Goal: Task Accomplishment & Management: Use online tool/utility

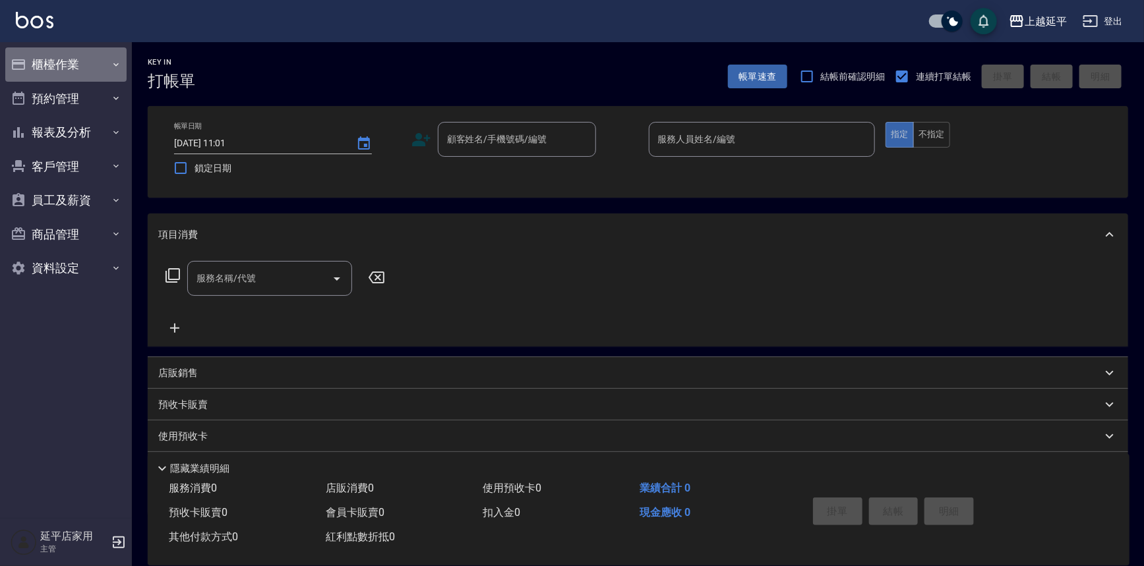
click at [46, 65] on button "櫃檯作業" at bounding box center [65, 64] width 121 height 34
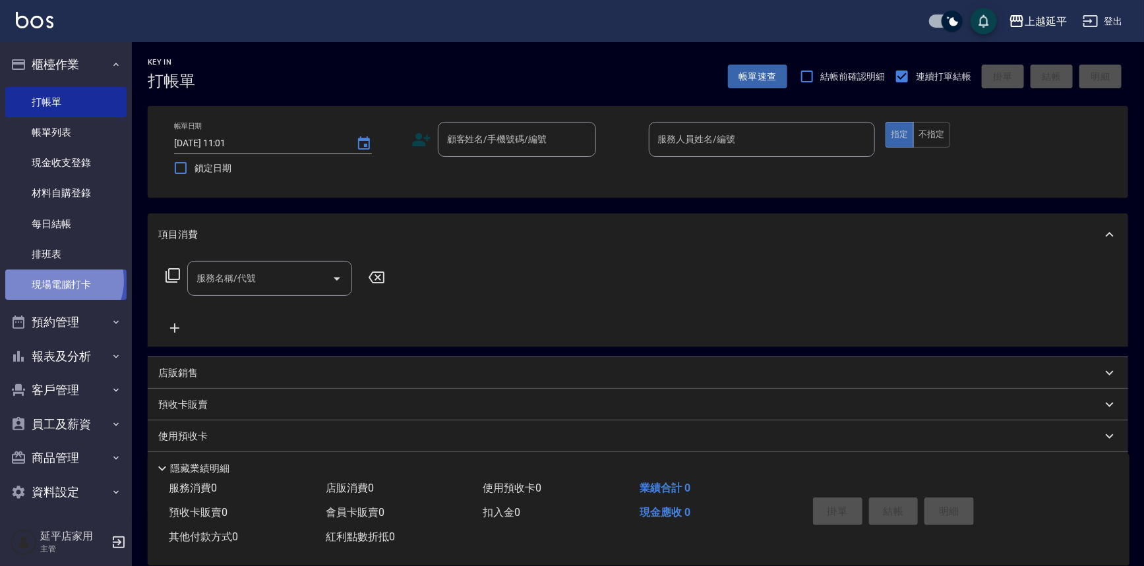
click at [61, 281] on link "現場電腦打卡" at bounding box center [65, 285] width 121 height 30
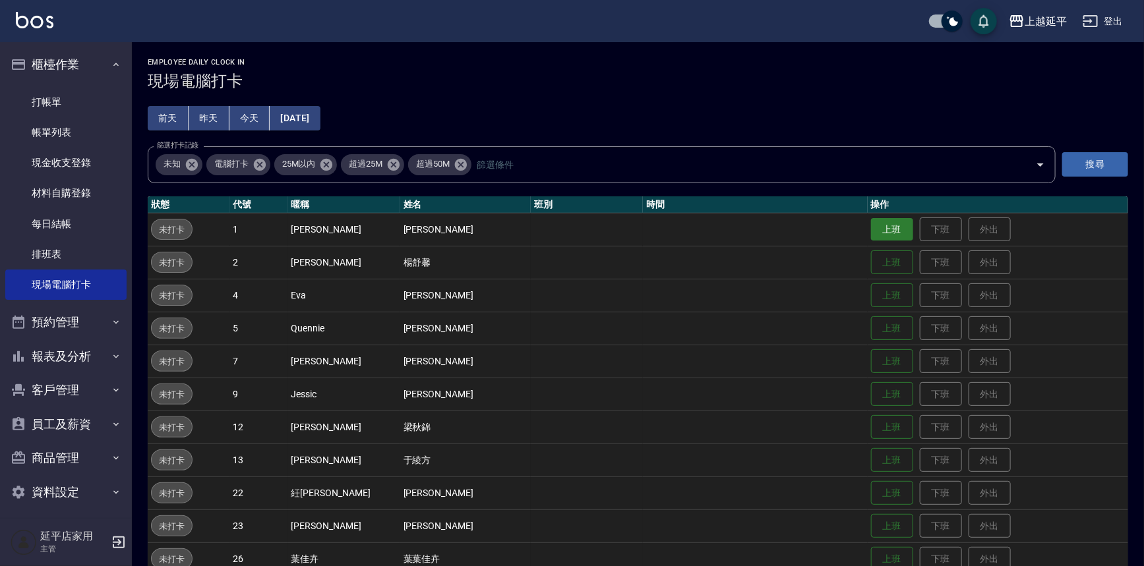
click at [871, 226] on button "上班" at bounding box center [892, 229] width 42 height 23
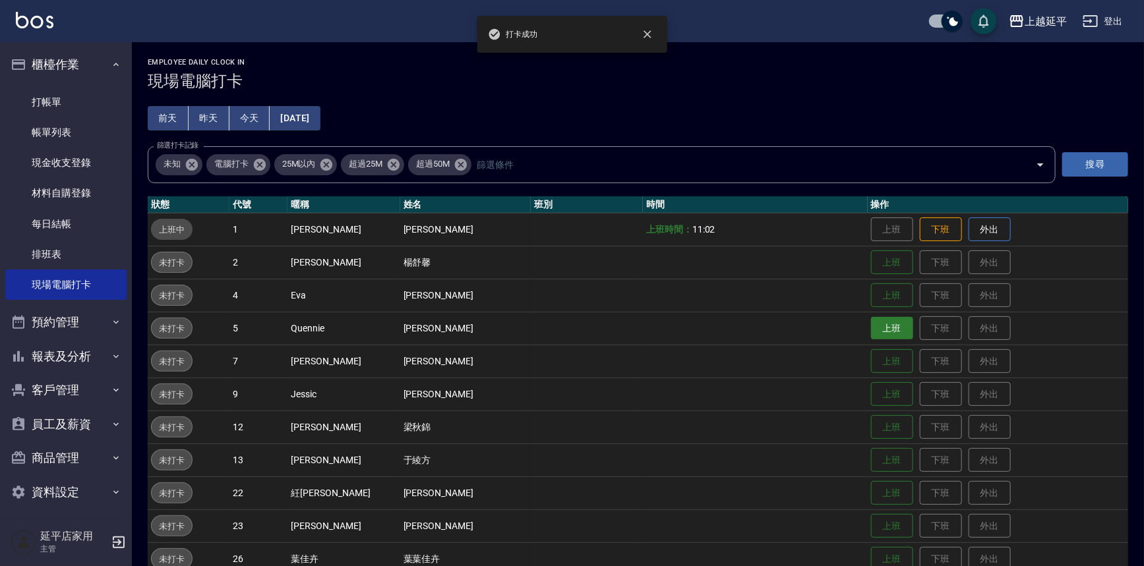
click at [876, 330] on button "上班" at bounding box center [892, 328] width 42 height 23
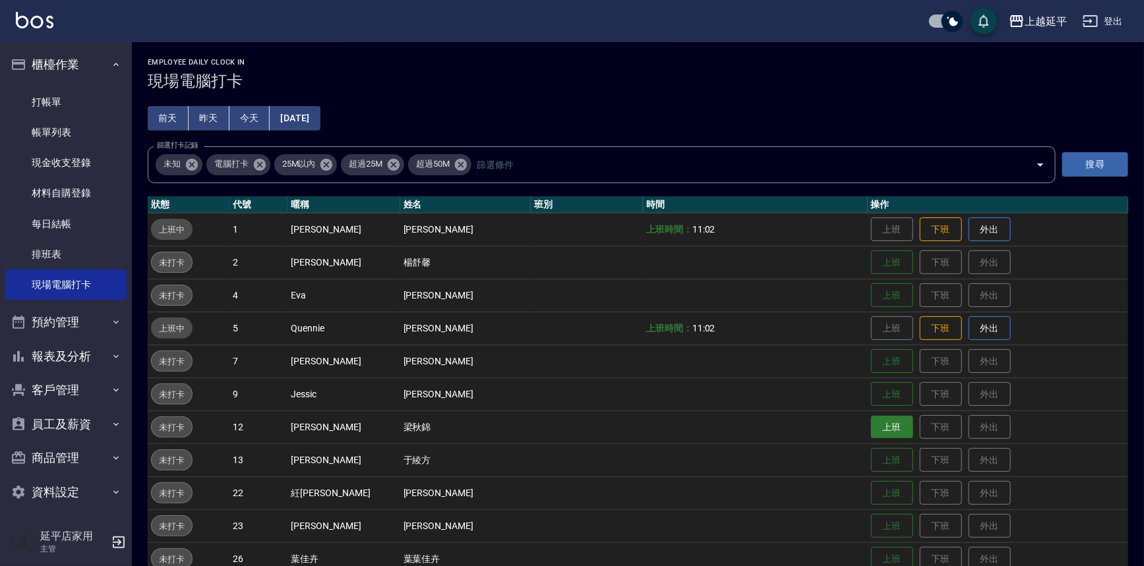
click at [871, 426] on button "上班" at bounding box center [892, 427] width 42 height 23
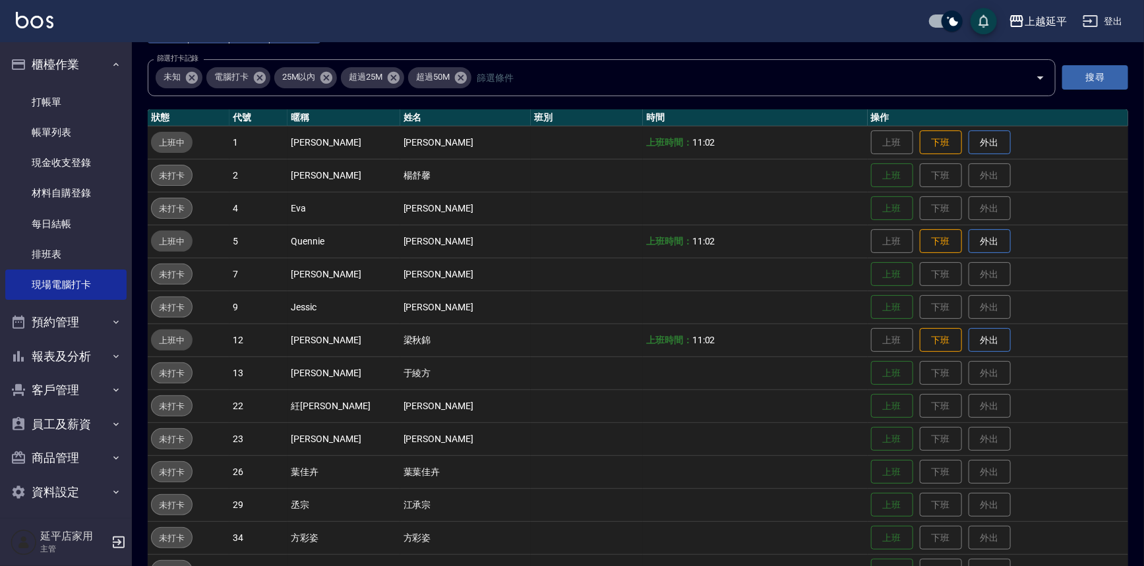
scroll to position [59, 0]
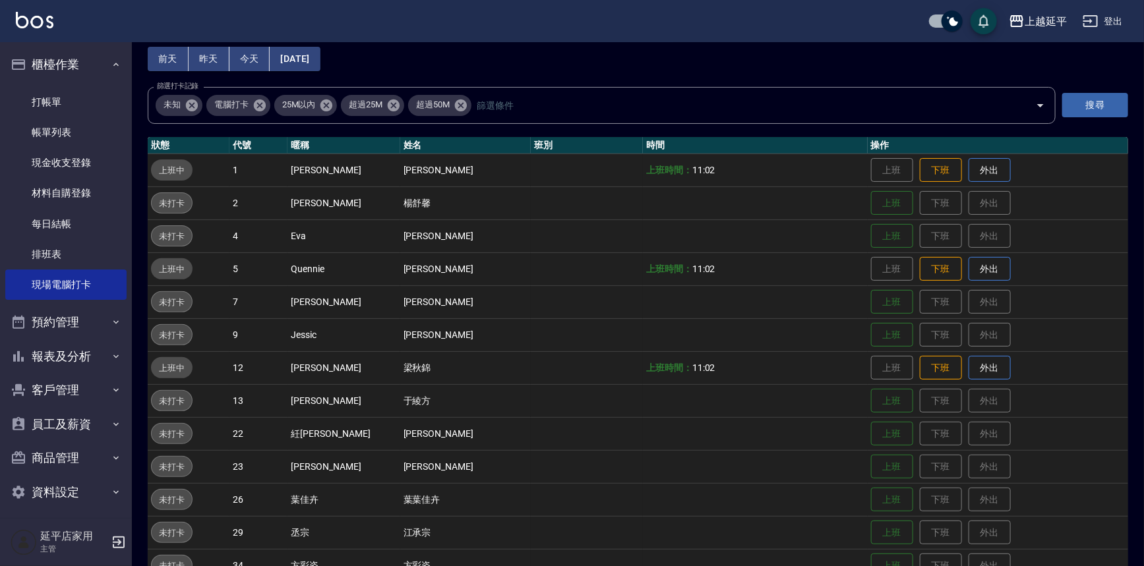
click at [867, 222] on td "上班 下班 外出" at bounding box center [997, 235] width 260 height 33
click at [871, 231] on button "上班" at bounding box center [892, 236] width 42 height 23
click at [55, 252] on link "排班表" at bounding box center [65, 254] width 121 height 30
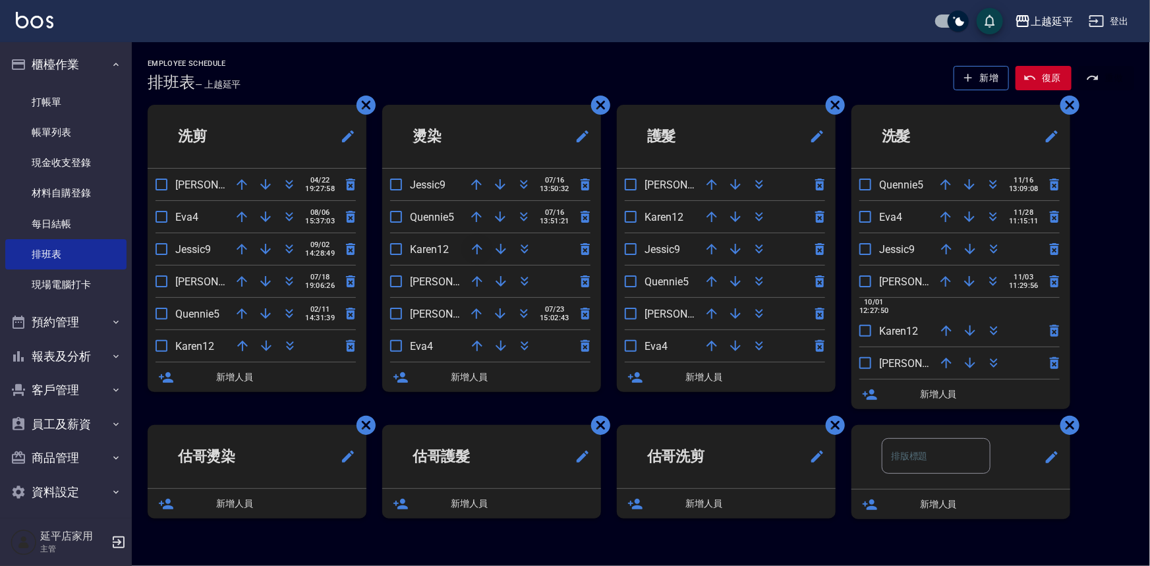
click at [478, 248] on icon "button" at bounding box center [477, 249] width 16 height 16
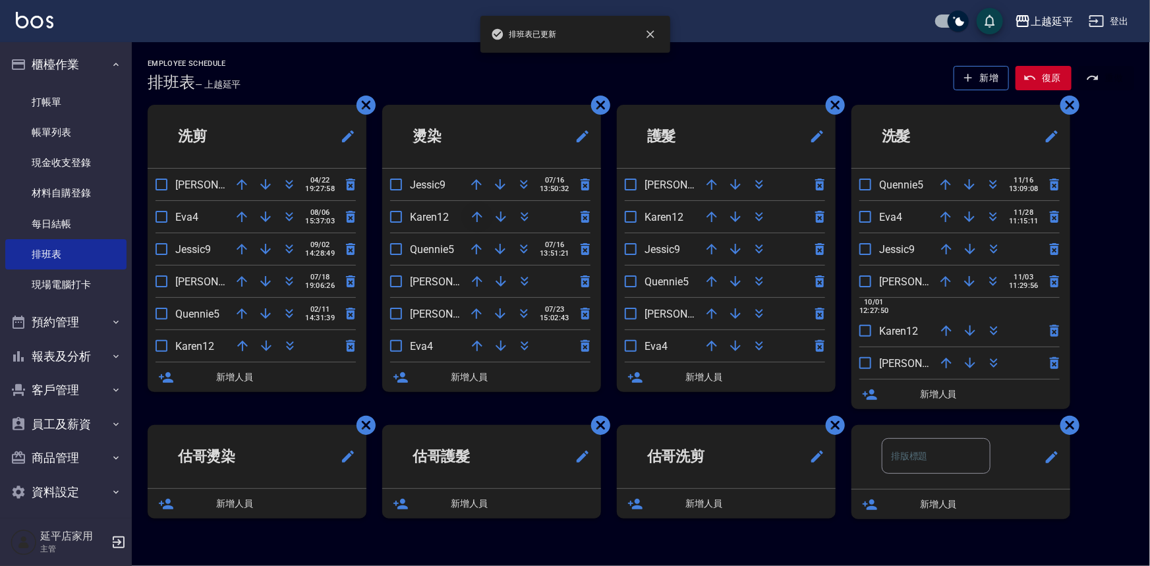
click at [478, 213] on icon "button" at bounding box center [477, 217] width 11 height 11
click at [471, 185] on icon "button" at bounding box center [477, 185] width 16 height 16
drag, startPoint x: 64, startPoint y: 105, endPoint x: 73, endPoint y: 100, distance: 11.0
click at [63, 105] on link "打帳單" at bounding box center [65, 102] width 121 height 30
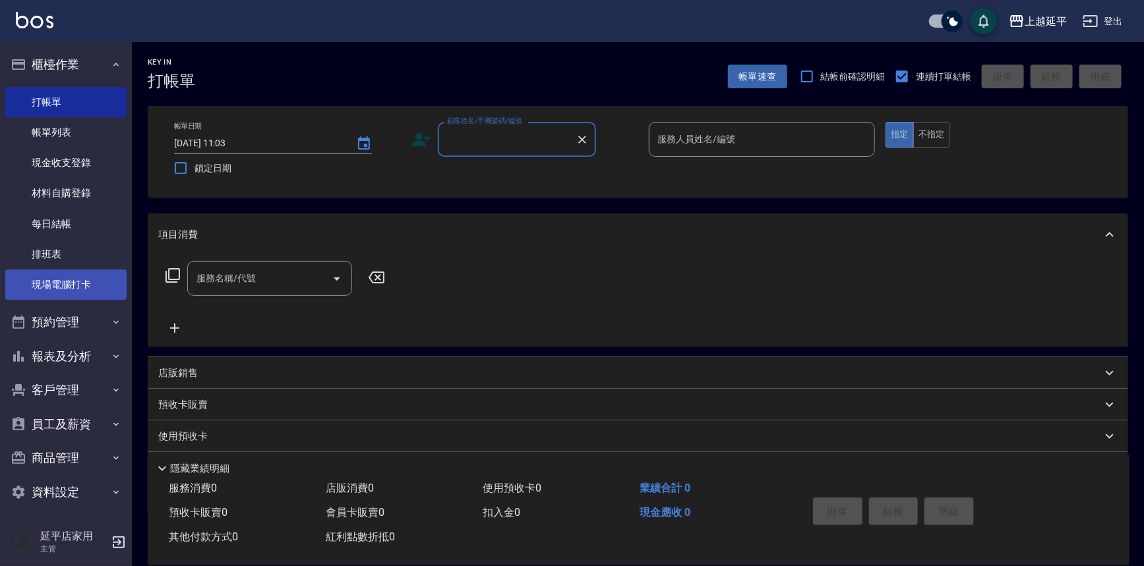
click at [78, 293] on link "現場電腦打卡" at bounding box center [65, 285] width 121 height 30
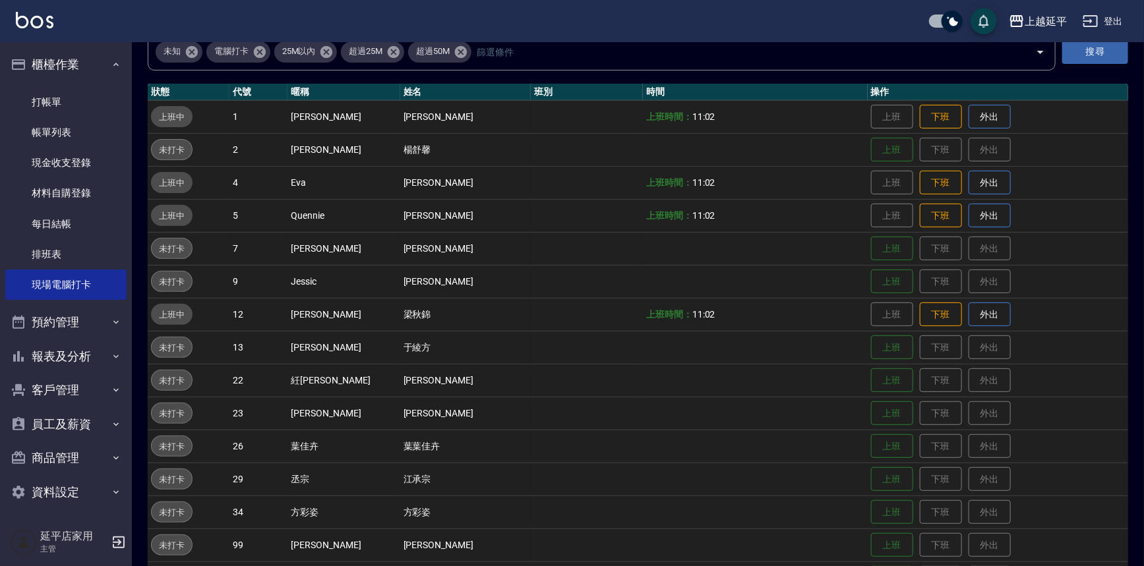
scroll to position [179, 0]
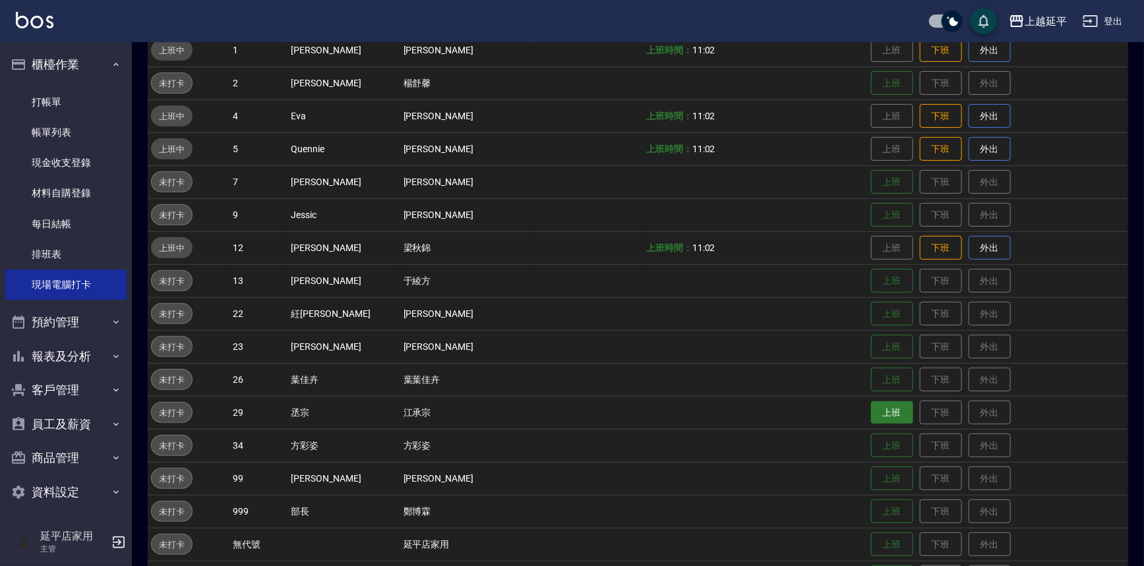
click at [871, 409] on button "上班" at bounding box center [892, 412] width 42 height 23
drag, startPoint x: 32, startPoint y: 253, endPoint x: 0, endPoint y: 270, distance: 36.0
click at [32, 253] on link "排班表" at bounding box center [65, 254] width 121 height 30
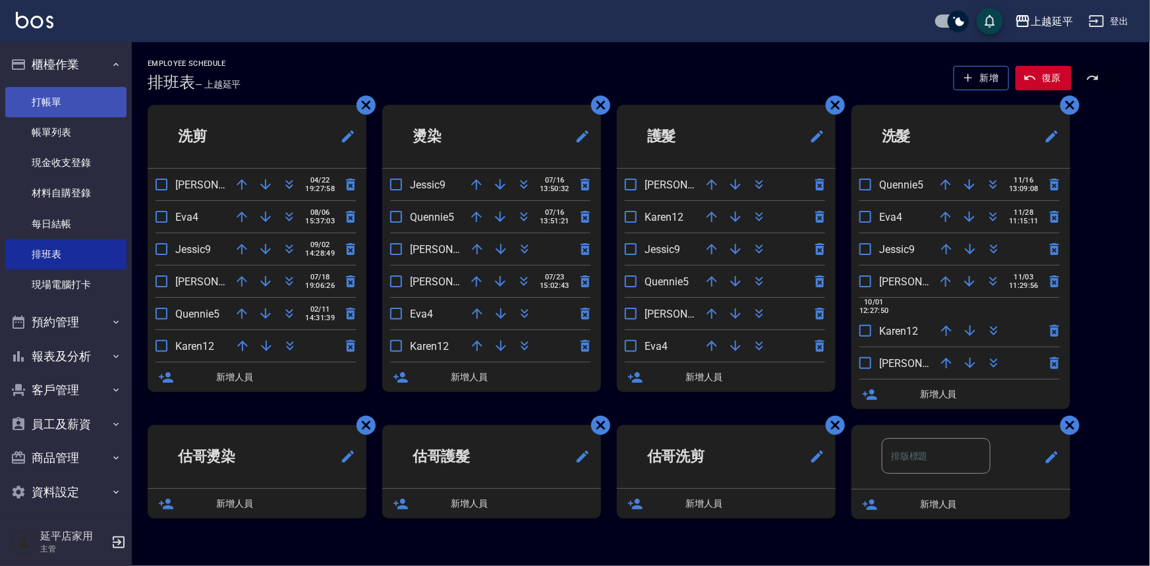
click at [53, 96] on link "打帳單" at bounding box center [65, 102] width 121 height 30
